Goal: Check status: Check status

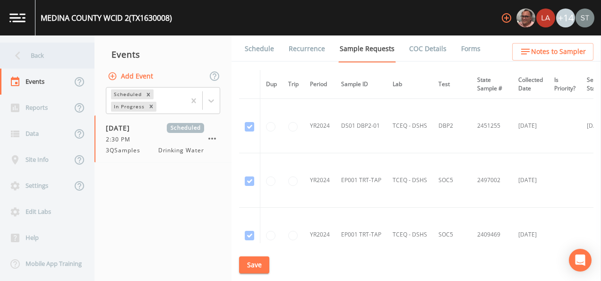
click at [43, 53] on div "Back" at bounding box center [42, 56] width 85 height 26
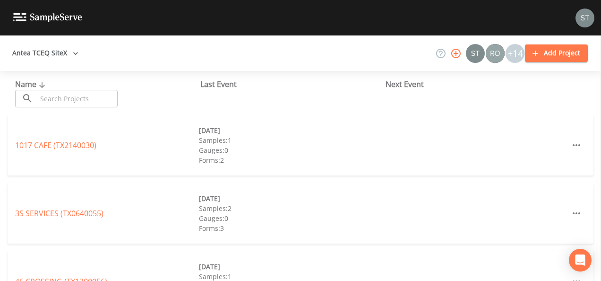
click at [71, 101] on input "text" at bounding box center [77, 98] width 81 height 17
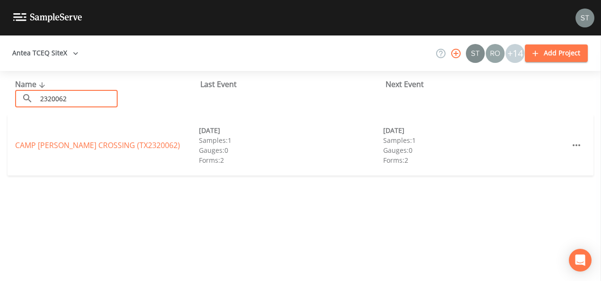
type input "2320062"
click at [43, 161] on div "[GEOGRAPHIC_DATA][PERSON_NAME] (TX2320062) [DATE] Samples: 1 Gauges: 0 Forms: 2…" at bounding box center [301, 145] width 586 height 60
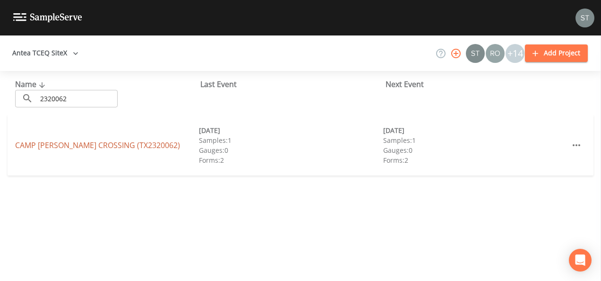
click at [60, 147] on link "[GEOGRAPHIC_DATA][PERSON_NAME] (TX2320062)" at bounding box center [97, 145] width 165 height 10
